Goal: Task Accomplishment & Management: Use online tool/utility

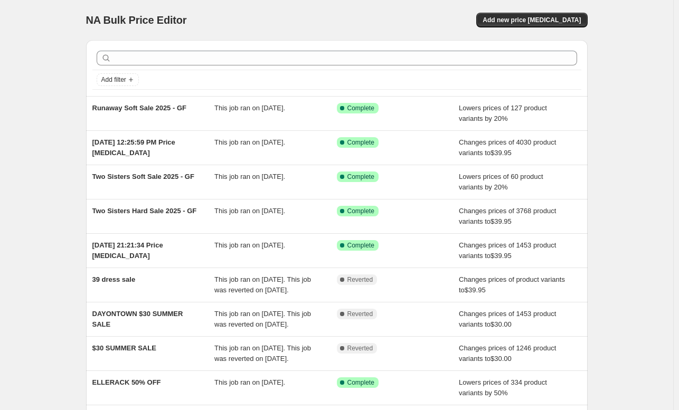
click at [551, 3] on div "NA Bulk Price Editor. This page is ready NA Bulk Price Editor Add new price cha…" at bounding box center [337, 20] width 502 height 40
click at [519, 24] on button "Add new price change job" at bounding box center [531, 20] width 111 height 15
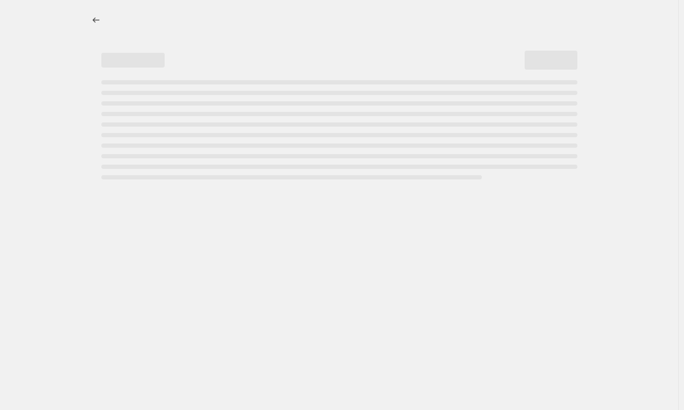
select select "percentage"
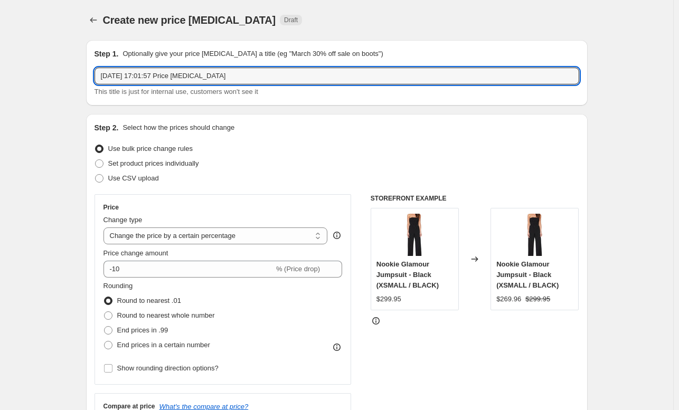
drag, startPoint x: 246, startPoint y: 76, endPoint x: -127, endPoint y: 31, distance: 375.6
click at [0, 31] on html "Home Settings Plans Skip to content Create new price change job. This page is r…" at bounding box center [339, 205] width 679 height 410
type input "j"
type input "Jadore 50% off original retail price"
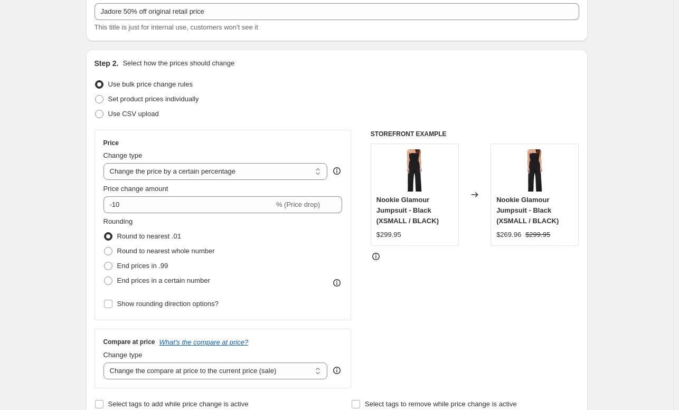
scroll to position [66, 0]
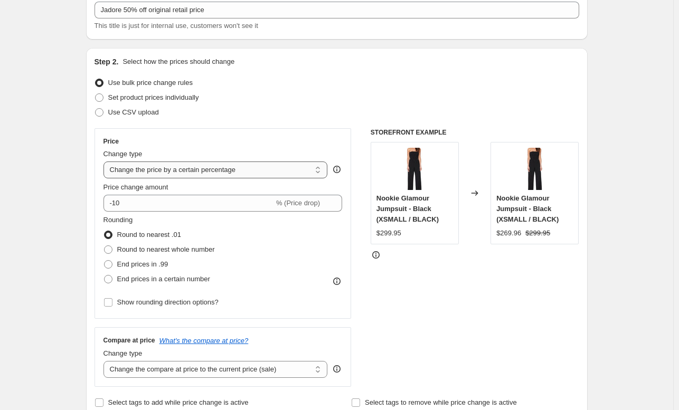
click at [192, 169] on select "Change the price to a certain amount Change the price by a certain amount Chang…" at bounding box center [216, 170] width 224 height 17
select select "pcap"
click at [106, 162] on select "Change the price to a certain amount Change the price by a certain amount Chang…" at bounding box center [216, 170] width 224 height 17
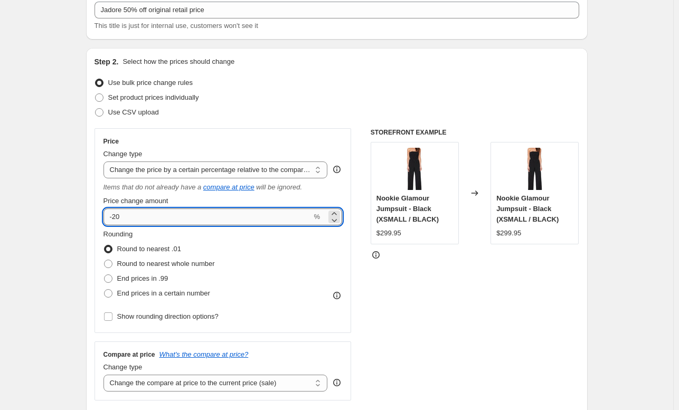
click at [140, 218] on input "-20" at bounding box center [208, 217] width 209 height 17
type input "-2"
type input "-50"
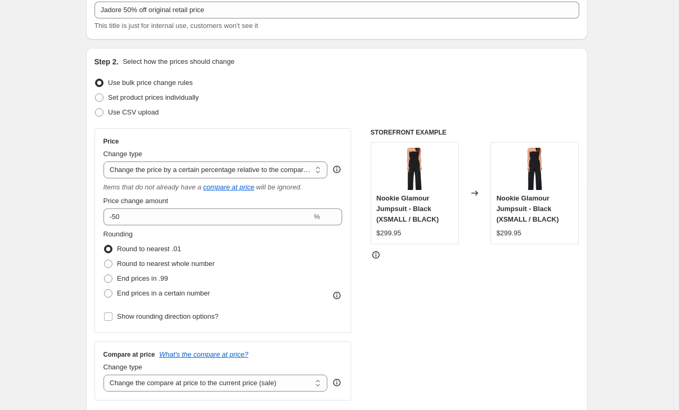
click at [129, 171] on select "Change the price to a certain amount Change the price by a certain amount Chang…" at bounding box center [216, 170] width 224 height 17
click at [275, 138] on div "Price" at bounding box center [223, 141] width 239 height 8
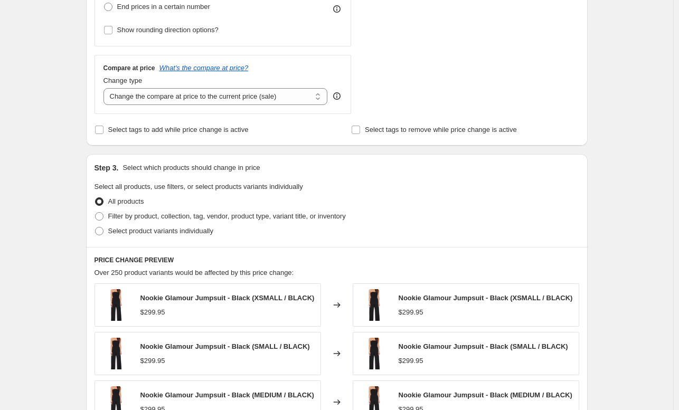
scroll to position [355, 0]
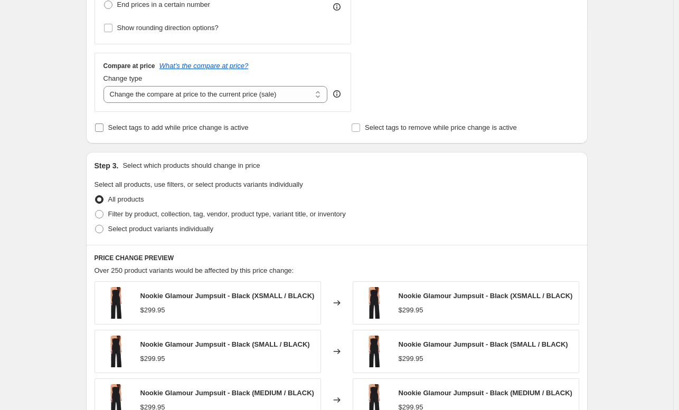
click at [194, 128] on span "Select tags to add while price change is active" at bounding box center [178, 128] width 140 height 8
click at [104, 128] on input "Select tags to add while price change is active" at bounding box center [99, 128] width 8 height 8
checkbox input "true"
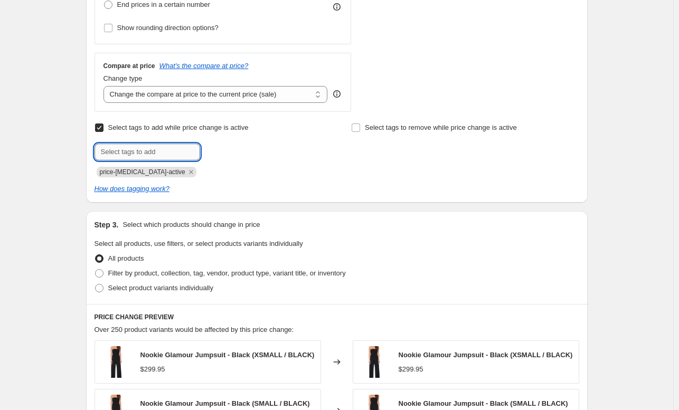
click at [168, 149] on input "text" at bounding box center [148, 152] width 106 height 17
type input "new"
click at [217, 151] on b "Add" at bounding box center [215, 150] width 12 height 7
click at [134, 151] on input "text" at bounding box center [148, 152] width 106 height 17
type input "new arrivals"
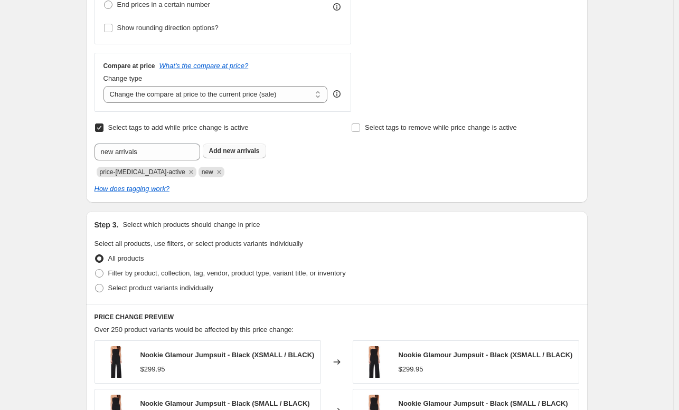
click at [255, 145] on button "Add new arrivals" at bounding box center [234, 151] width 63 height 15
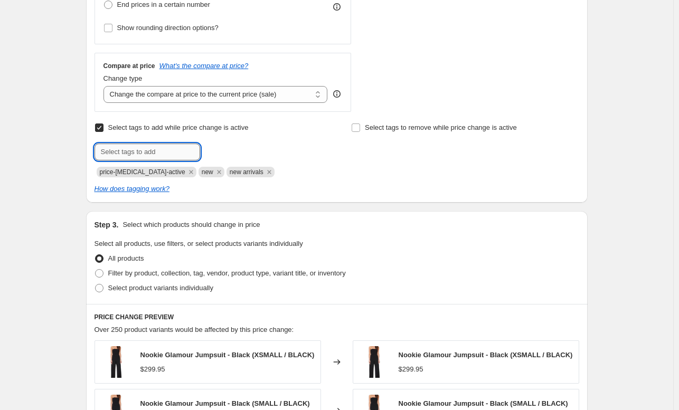
click at [137, 157] on input "text" at bounding box center [148, 152] width 106 height 17
type input "new arrival"
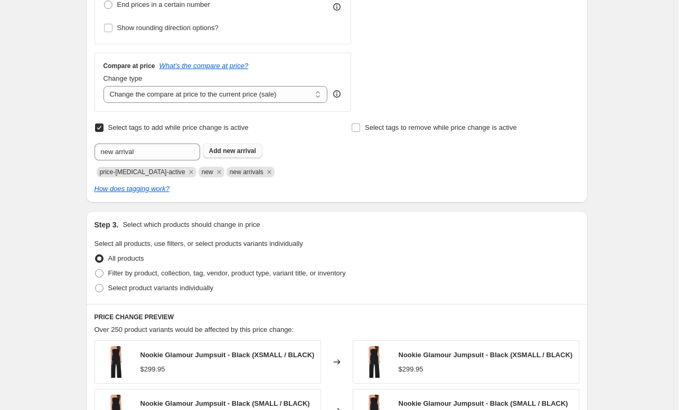
click at [242, 154] on span "new arrival" at bounding box center [239, 150] width 33 height 7
click at [363, 127] on label "Select tags to remove while price change is active" at bounding box center [434, 127] width 166 height 15
click at [360, 127] on input "Select tags to remove while price change is active" at bounding box center [356, 128] width 8 height 8
checkbox input "true"
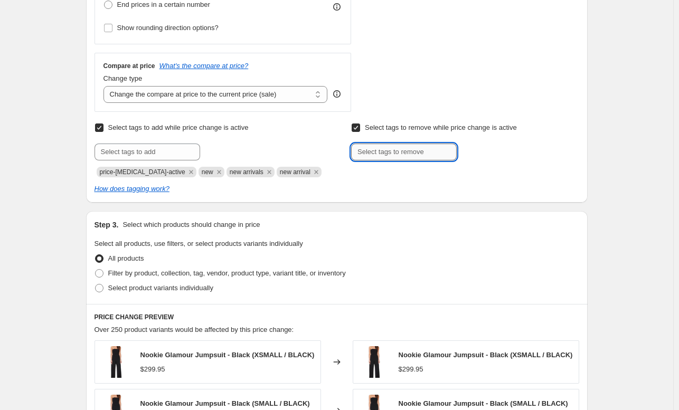
click at [395, 158] on input "text" at bounding box center [404, 152] width 106 height 17
type input "Sale"
click at [486, 152] on span "Sale" at bounding box center [486, 150] width 13 height 7
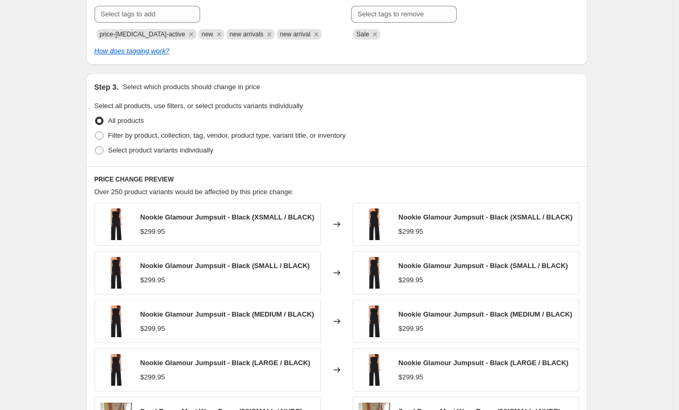
scroll to position [499, 0]
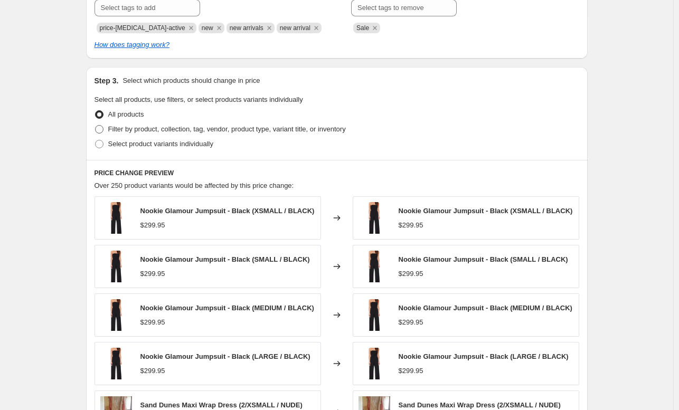
click at [172, 132] on span "Filter by product, collection, tag, vendor, product type, variant title, or inv…" at bounding box center [227, 129] width 238 height 8
click at [96, 126] on input "Filter by product, collection, tag, vendor, product type, variant title, or inv…" at bounding box center [95, 125] width 1 height 1
radio input "true"
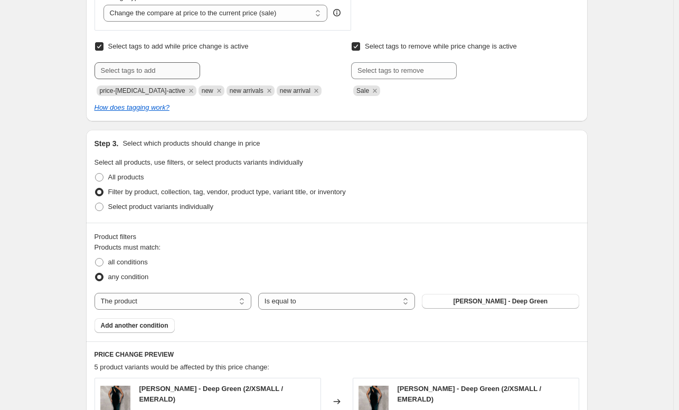
scroll to position [529, 0]
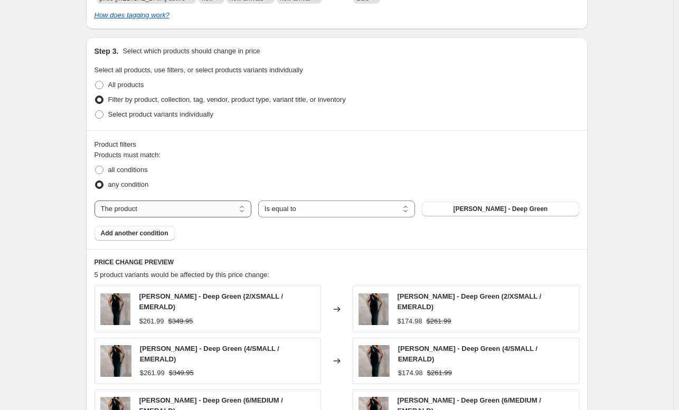
click at [161, 210] on select "The product The product's collection The product's tag The product's vendor The…" at bounding box center [173, 209] width 157 height 17
select select "vendor"
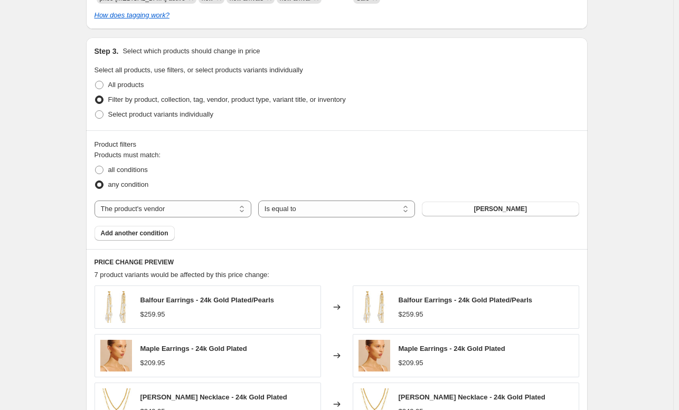
click at [504, 211] on span "Amber Sceats" at bounding box center [500, 209] width 53 height 8
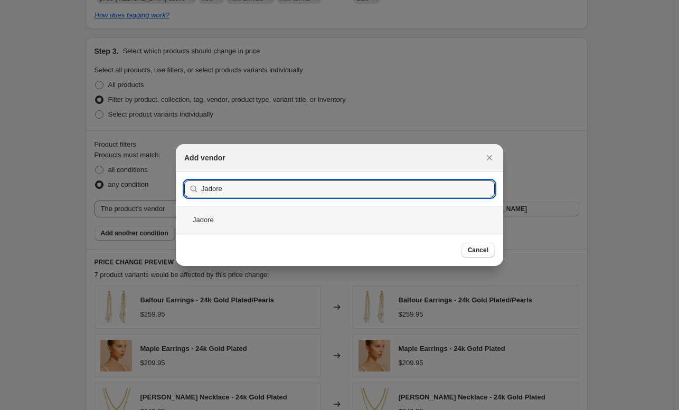
type input "Jadore"
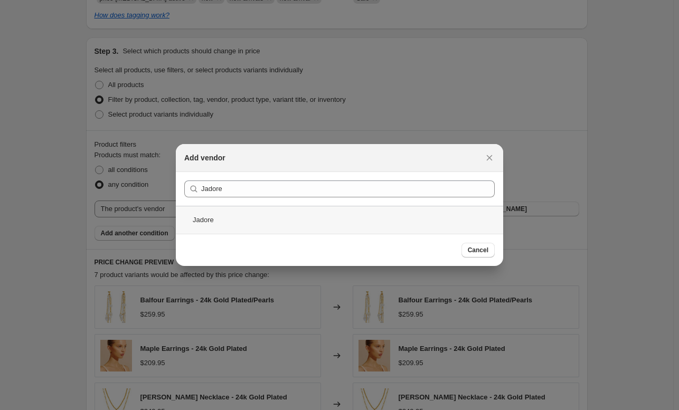
click at [230, 222] on div "Jadore" at bounding box center [339, 220] width 327 height 28
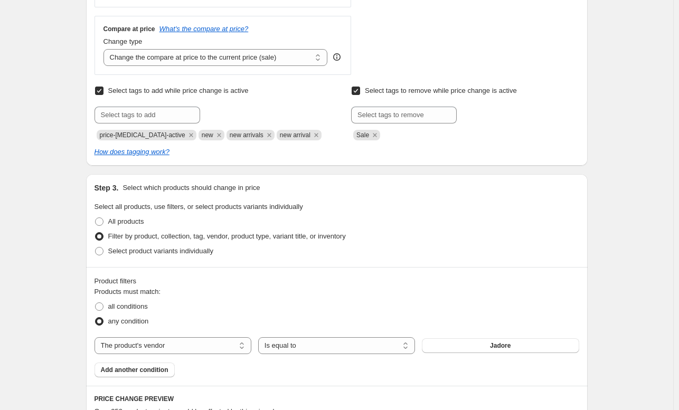
scroll to position [391, 0]
click at [135, 122] on input "text" at bounding box center [148, 115] width 106 height 17
click at [379, 138] on icon "Remove Sale" at bounding box center [375, 136] width 10 height 10
click at [312, 133] on icon "Remove new arrival" at bounding box center [317, 136] width 10 height 10
click at [265, 134] on icon "Remove new arrivals" at bounding box center [270, 136] width 10 height 10
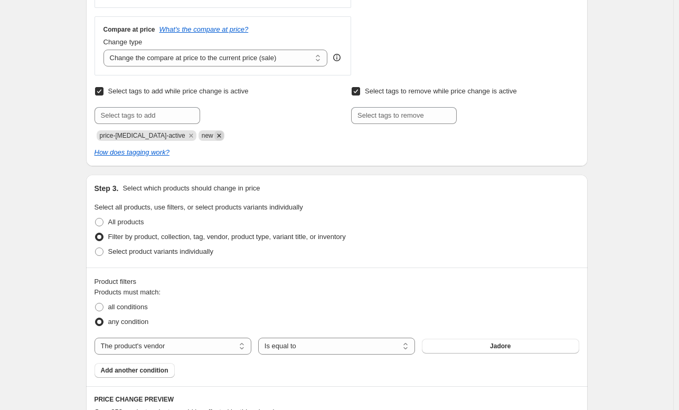
click at [214, 133] on icon "Remove new" at bounding box center [219, 136] width 10 height 10
click at [141, 113] on input "text" at bounding box center [148, 115] width 106 height 17
type input "s"
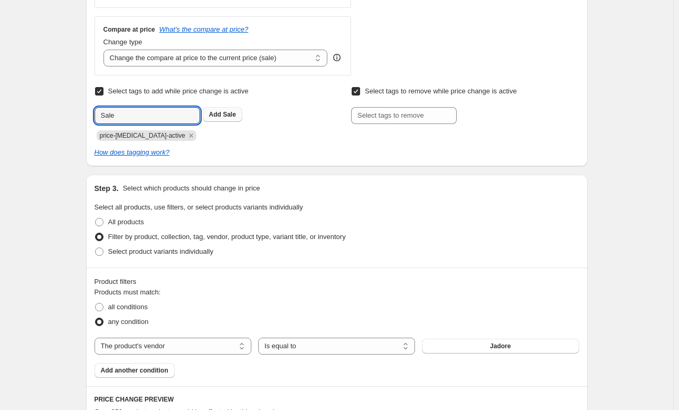
type input "Sale"
click at [226, 115] on span "Sale" at bounding box center [229, 114] width 13 height 7
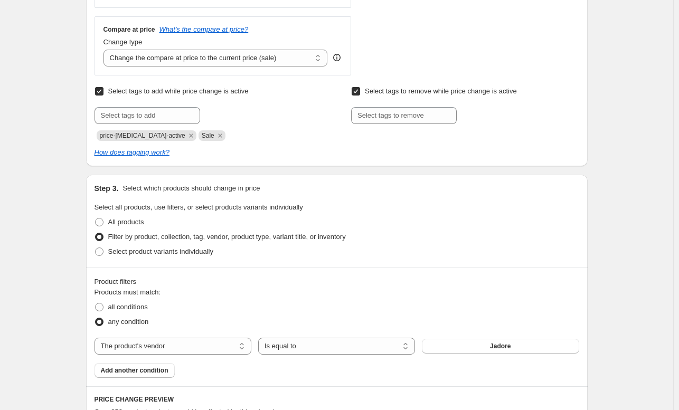
click at [408, 127] on div "Select tags to remove while price change is active Submit" at bounding box center [465, 112] width 228 height 57
click at [403, 120] on input "text" at bounding box center [404, 115] width 106 height 17
type input "New"
click at [481, 109] on button "Add New" at bounding box center [479, 114] width 40 height 15
click at [401, 117] on input "text" at bounding box center [404, 115] width 106 height 17
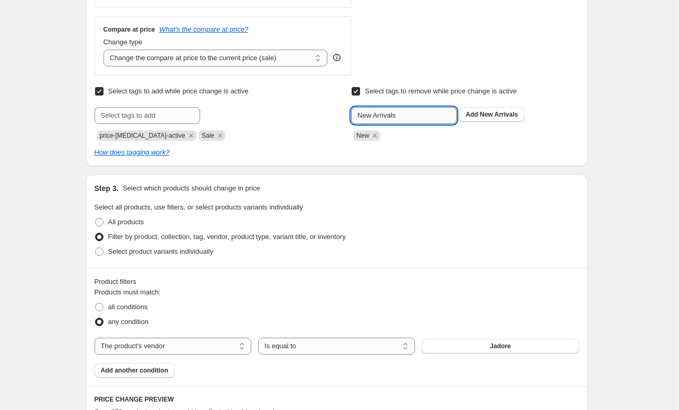
type input "New Arrivals"
type input "N"
type input "new arrival"
click at [506, 118] on span "new arrival" at bounding box center [496, 114] width 33 height 7
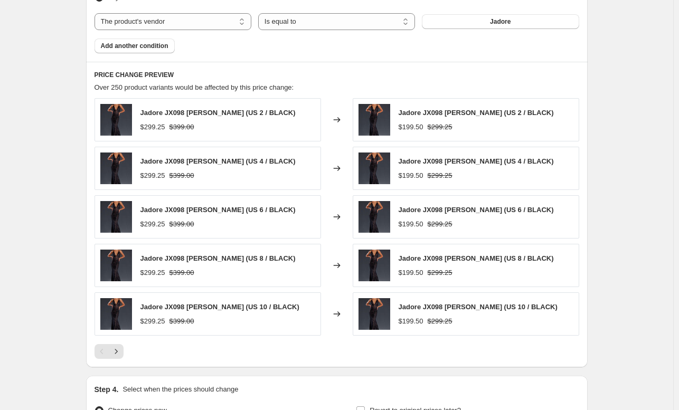
scroll to position [765, 0]
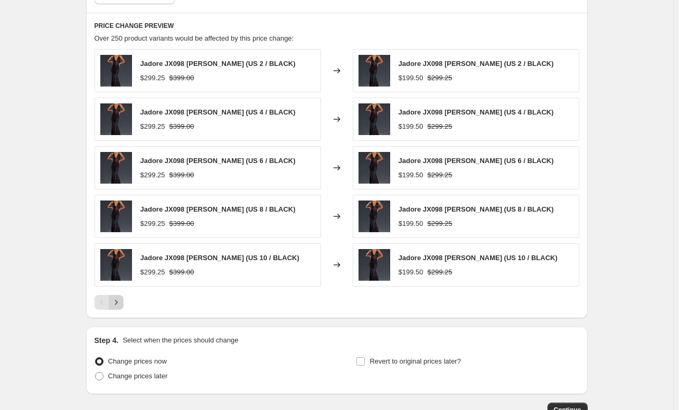
click at [120, 299] on icon "Next" at bounding box center [116, 302] width 11 height 11
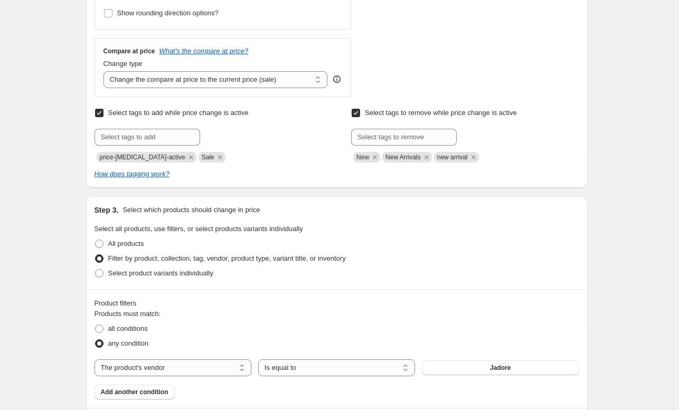
scroll to position [368, 0]
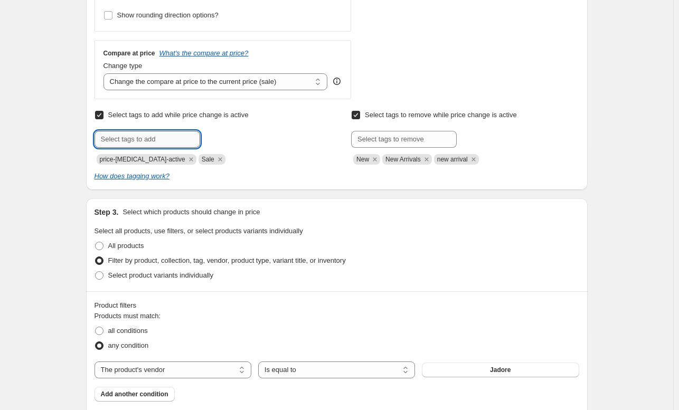
click at [156, 146] on input "text" at bounding box center [148, 139] width 106 height 17
click at [269, 126] on div "Select tags to add while price change is active Submit price-change-job-active …" at bounding box center [209, 136] width 228 height 57
click at [154, 136] on input "text" at bounding box center [148, 139] width 106 height 17
type input "50%GownSale"
click at [237, 139] on span "50%GownSale" at bounding box center [244, 138] width 43 height 7
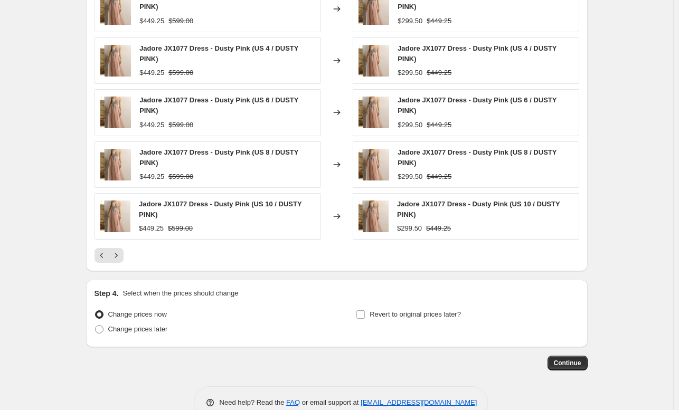
scroll to position [851, 0]
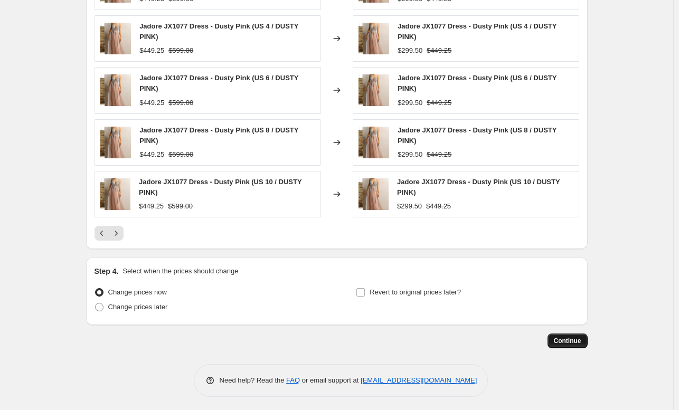
click at [571, 337] on span "Continue" at bounding box center [567, 341] width 27 height 8
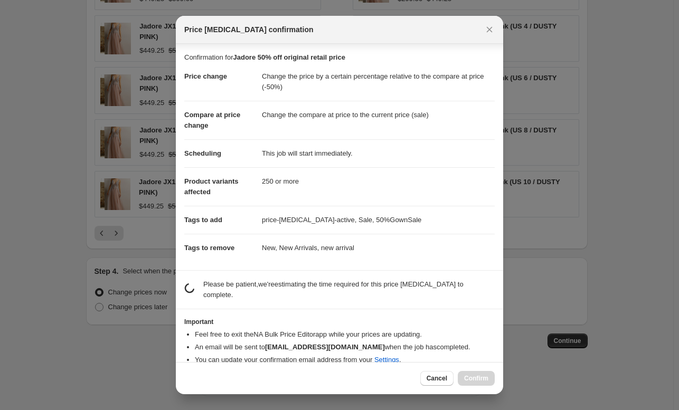
scroll to position [4, 0]
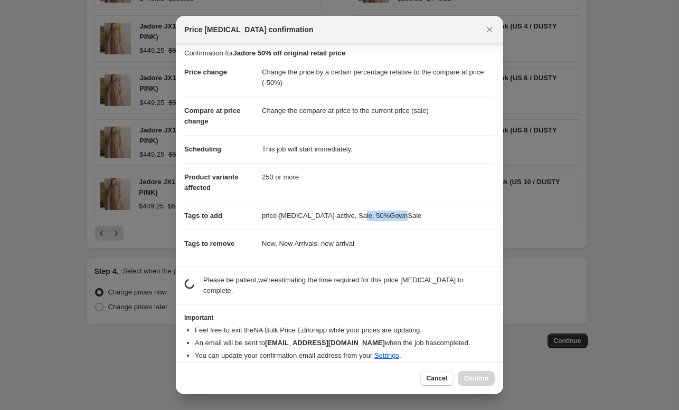
drag, startPoint x: 397, startPoint y: 217, endPoint x: 353, endPoint y: 219, distance: 44.4
click at [353, 219] on dd "price-change-job-active, Sale, 50%GownSale" at bounding box center [378, 216] width 233 height 28
copy dd "50%GownSale"
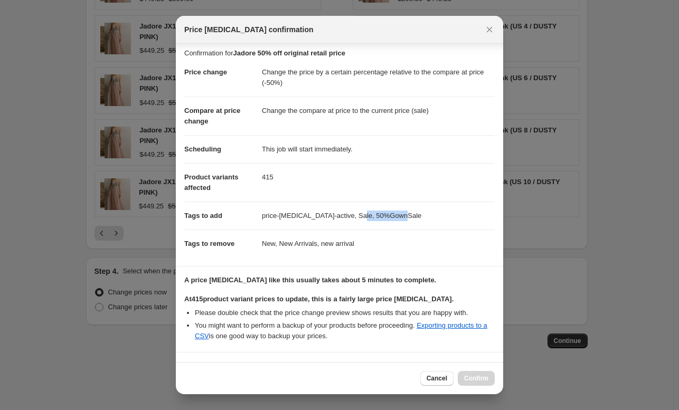
scroll to position [92, 0]
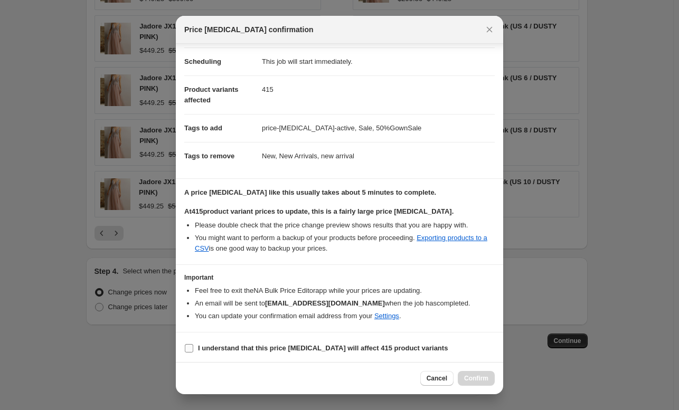
click at [196, 350] on label "I understand that this price change job will affect 415 product variants" at bounding box center [316, 348] width 264 height 15
click at [193, 350] on input "I understand that this price change job will affect 415 product variants" at bounding box center [189, 348] width 8 height 8
checkbox input "true"
click at [482, 378] on span "Confirm" at bounding box center [476, 378] width 24 height 8
